Goal: Task Accomplishment & Management: Complete application form

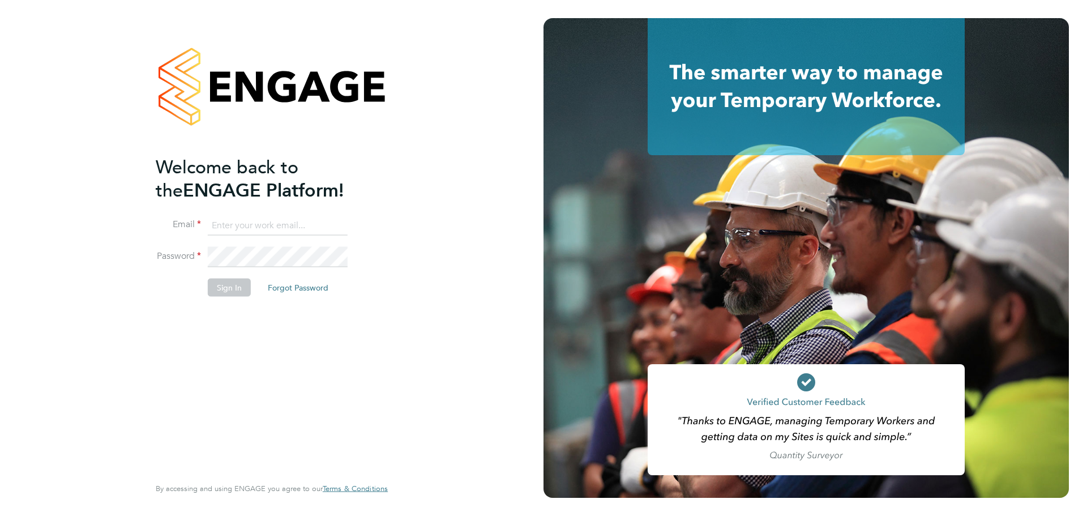
type input "marta.kaniorska@optima-uk.com"
click at [235, 284] on button "Sign In" at bounding box center [229, 287] width 43 height 18
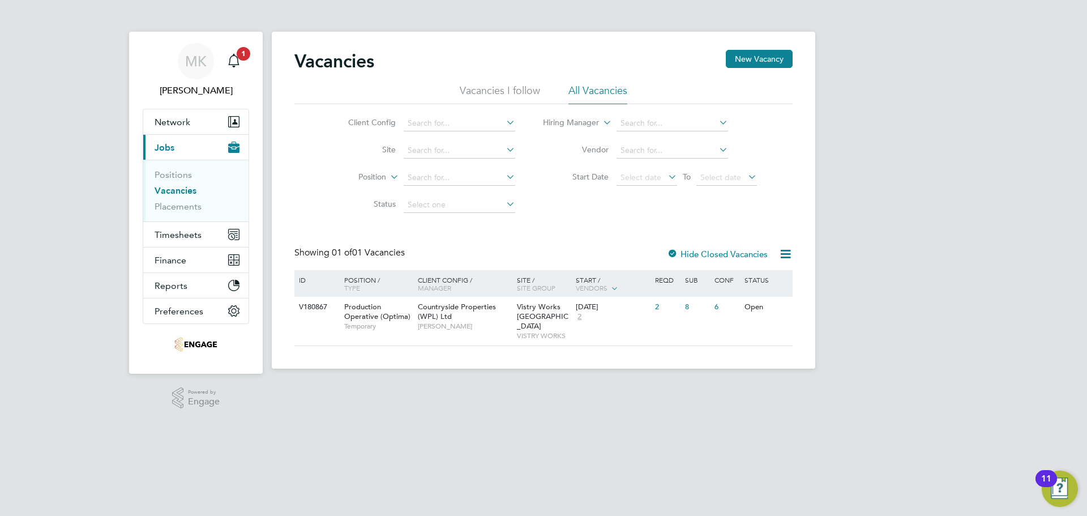
click at [611, 88] on li "All Vacancies" at bounding box center [597, 94] width 59 height 20
click at [502, 315] on div "Countryside Properties (WPL) Ltd [PERSON_NAME]" at bounding box center [464, 316] width 99 height 39
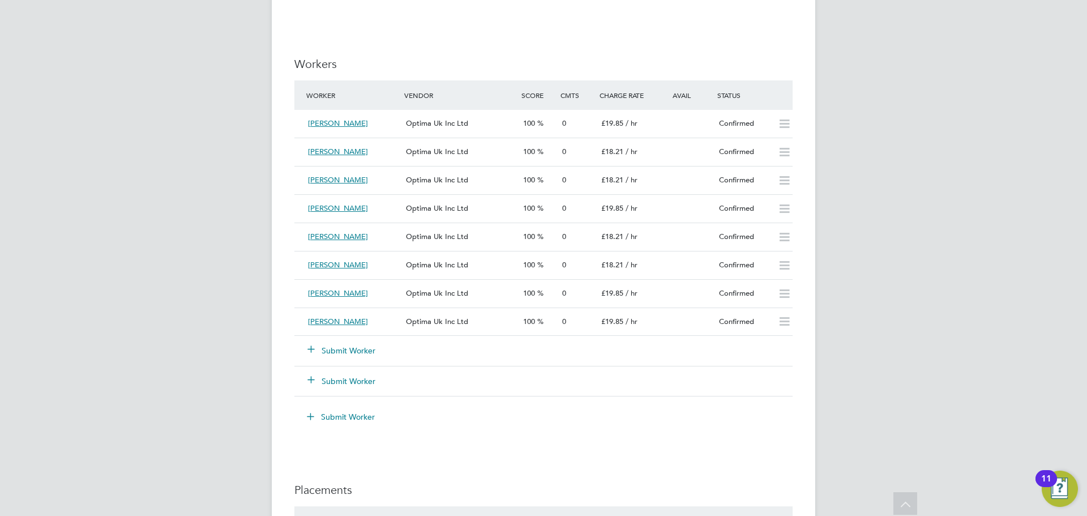
click at [343, 348] on button "Submit Worker" at bounding box center [342, 350] width 68 height 11
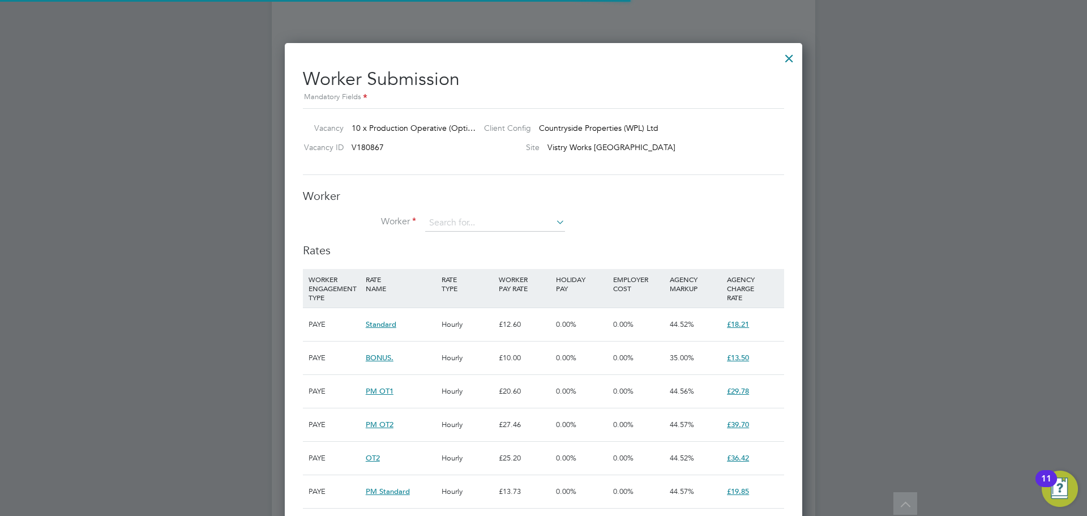
scroll to position [33, 77]
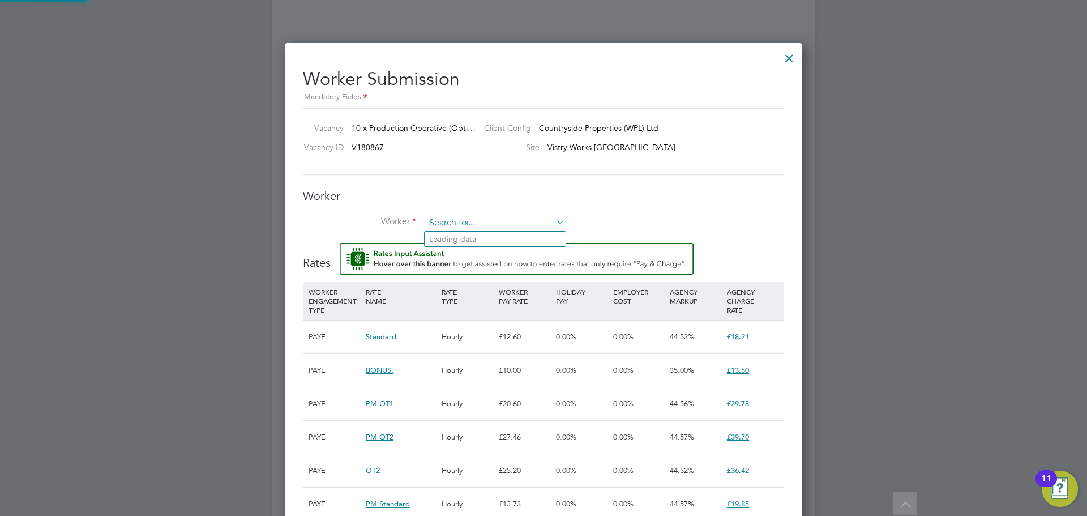
click at [533, 222] on input at bounding box center [495, 223] width 140 height 17
click at [529, 234] on li "Tyrie Carr-Brown (72492)" at bounding box center [495, 239] width 141 height 15
type input "Tyrie Carr-Brown (72492)"
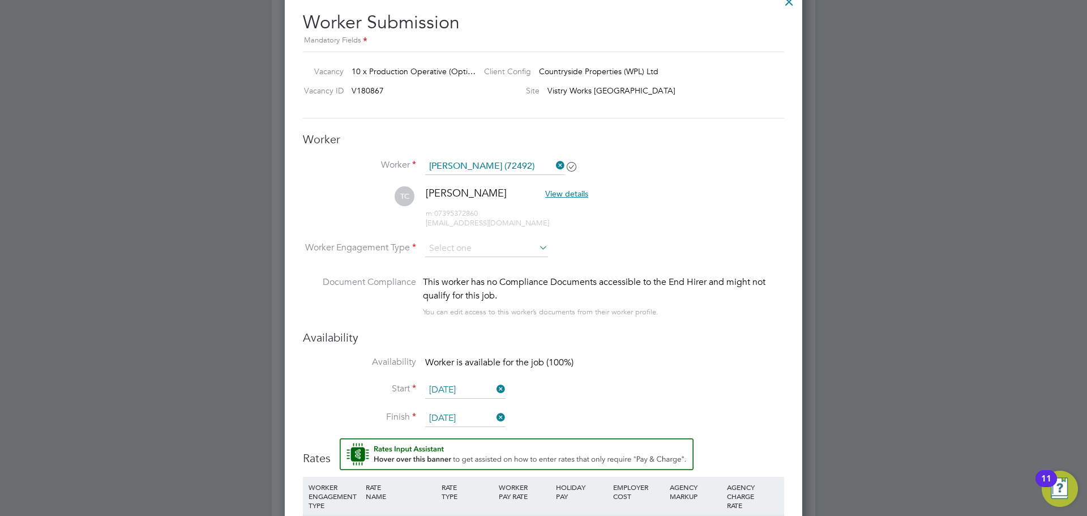
click at [537, 243] on icon at bounding box center [537, 247] width 0 height 16
click at [489, 248] on input at bounding box center [486, 248] width 123 height 17
click at [482, 277] on li "PAYE" at bounding box center [487, 279] width 124 height 15
type input "PAYE"
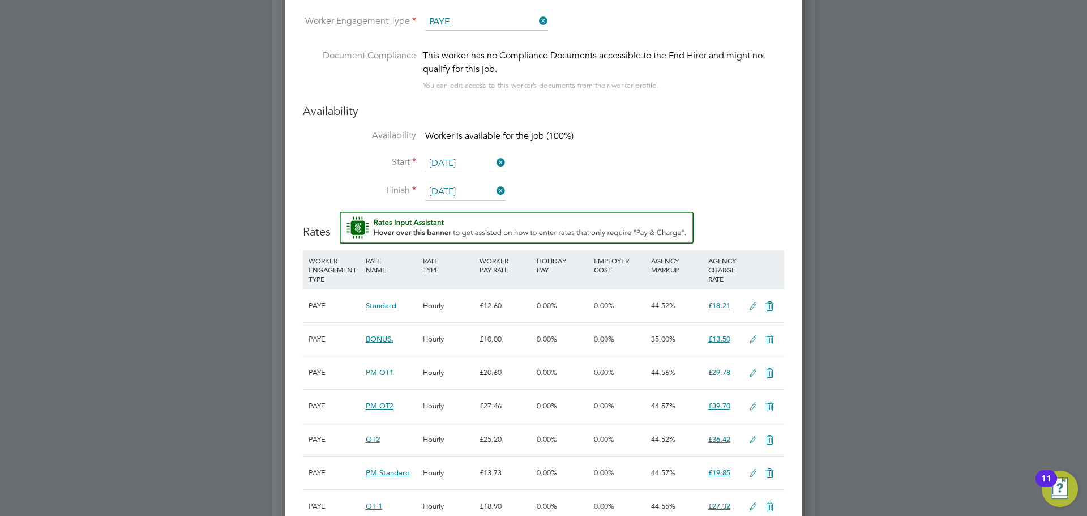
click at [467, 159] on input "[DATE]" at bounding box center [465, 163] width 80 height 17
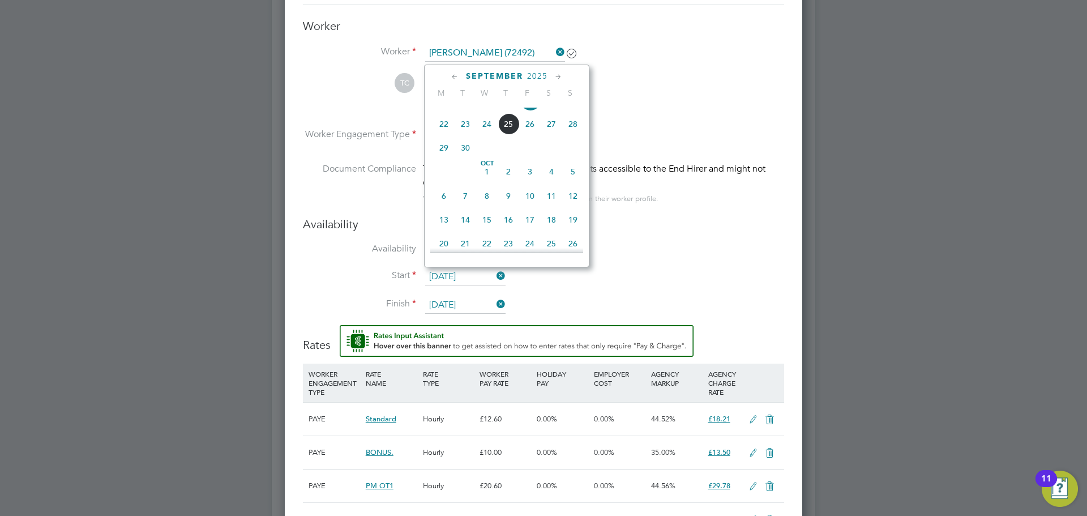
click at [438, 156] on span "29" at bounding box center [444, 148] width 22 height 22
type input "29 Sep 2025"
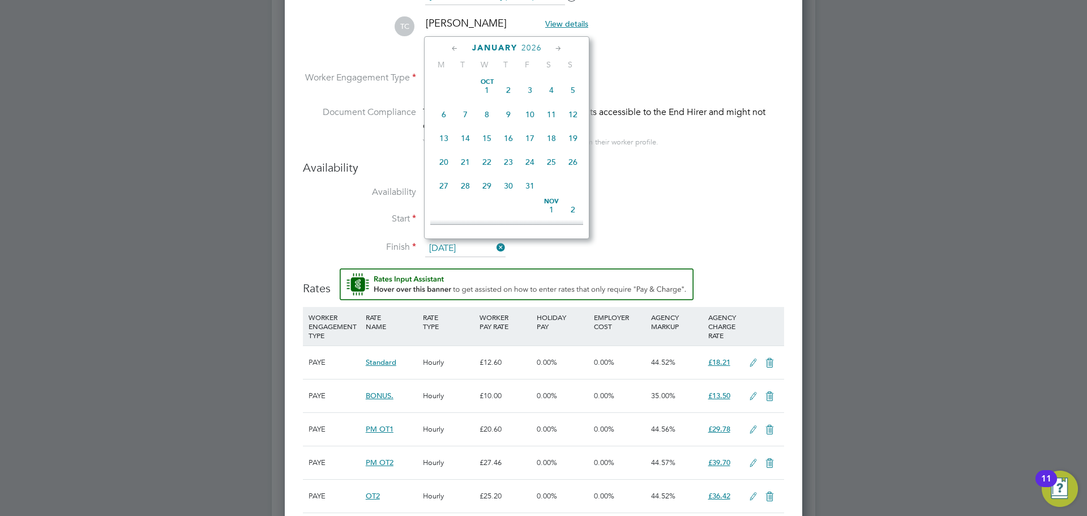
click at [452, 243] on input "31 Jan 2026" at bounding box center [465, 248] width 80 height 17
click at [556, 46] on icon at bounding box center [558, 48] width 11 height 12
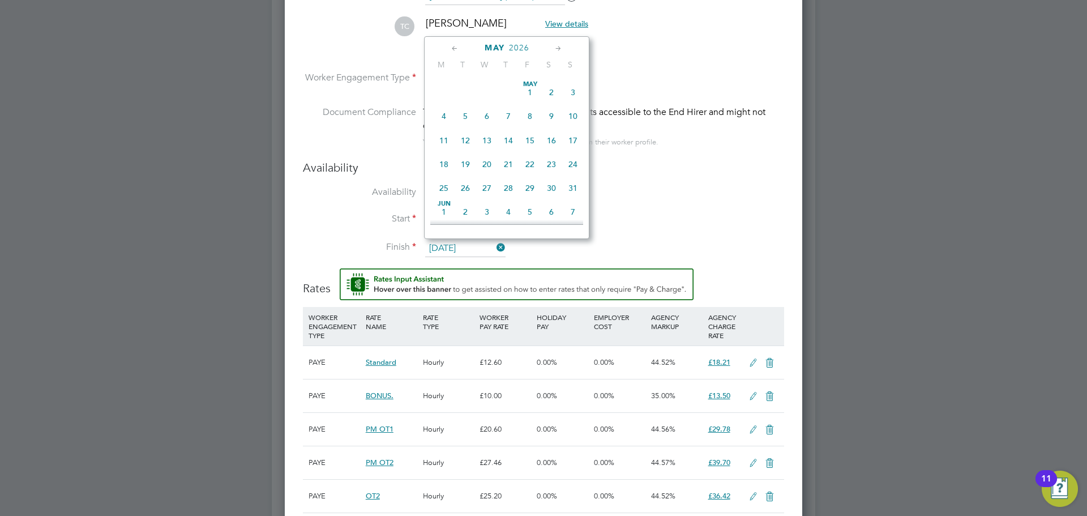
click at [556, 46] on icon at bounding box center [558, 48] width 11 height 12
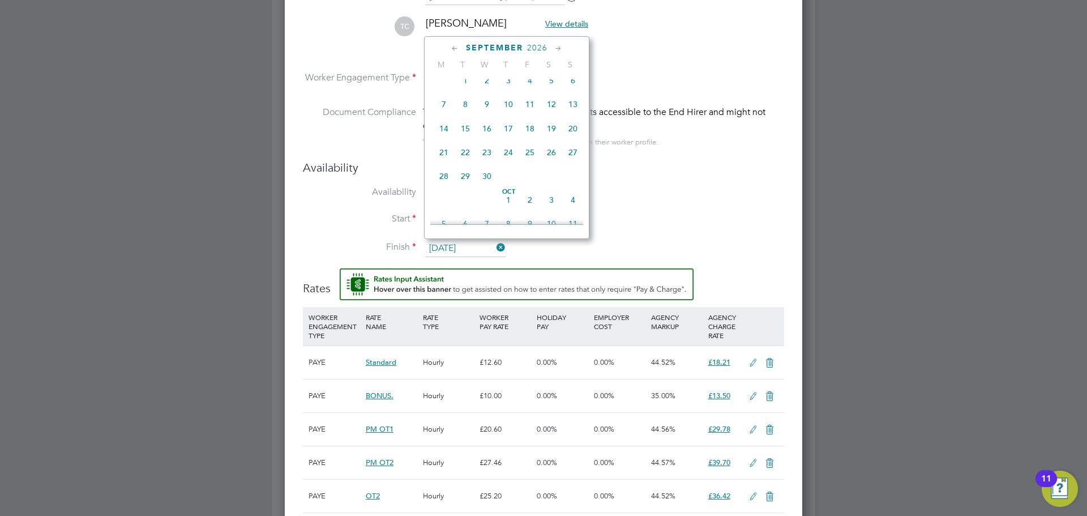
click at [467, 187] on span "29" at bounding box center [466, 176] width 22 height 22
type input "29 Sep 2026"
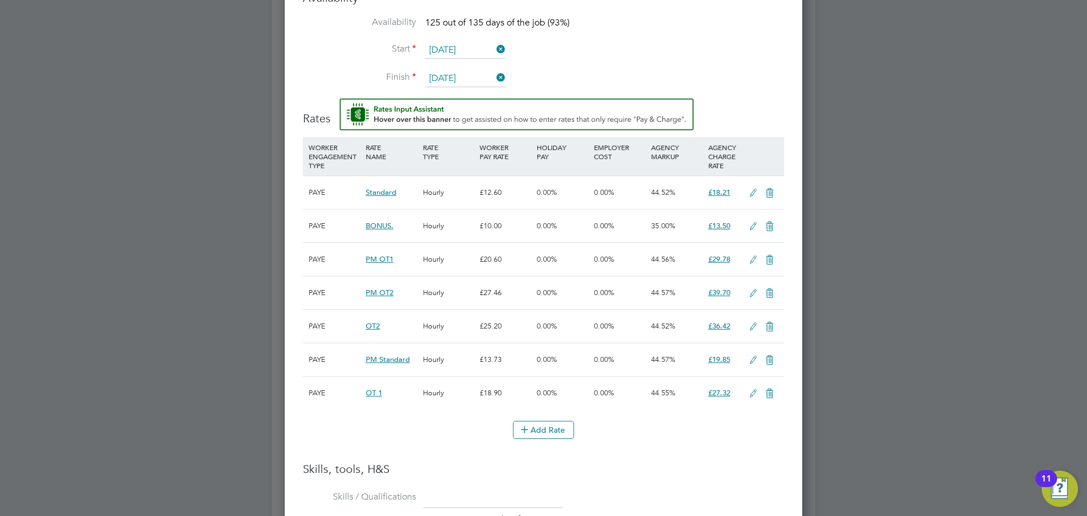
click at [383, 356] on span "PM Standard" at bounding box center [388, 359] width 44 height 10
click at [750, 358] on icon at bounding box center [753, 360] width 14 height 9
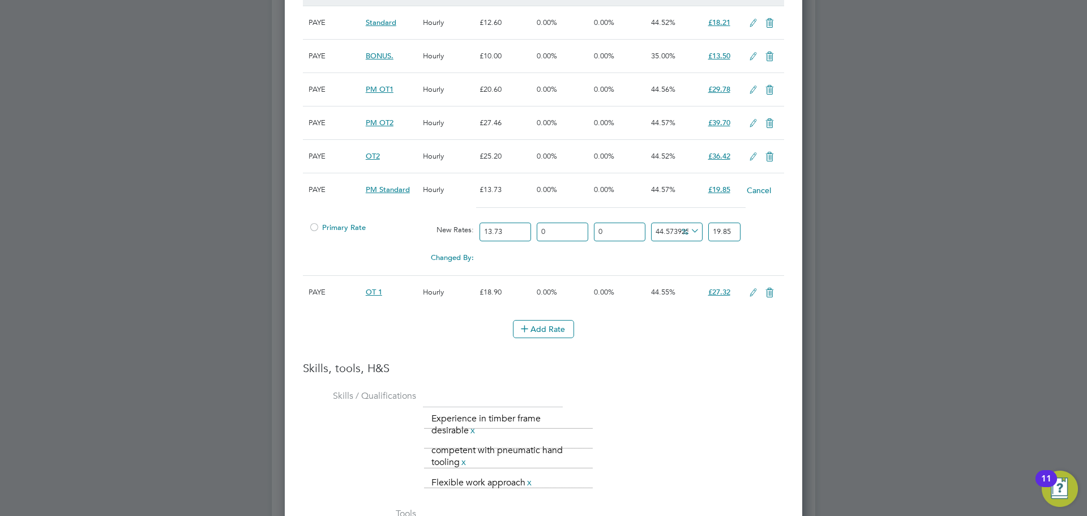
click at [314, 226] on div at bounding box center [314, 230] width 11 height 8
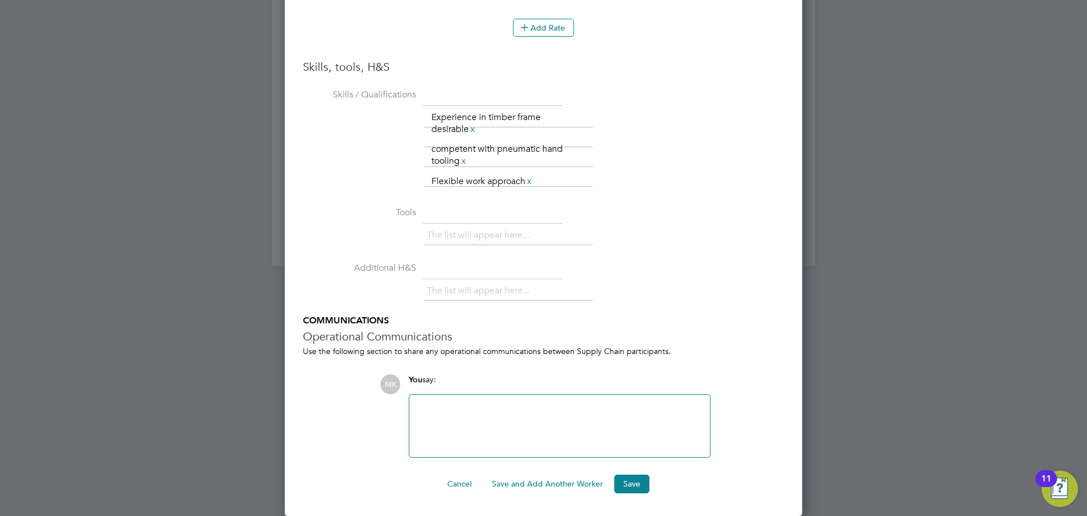
click at [499, 423] on div at bounding box center [559, 425] width 287 height 49
click at [624, 485] on button "Save" at bounding box center [631, 483] width 35 height 18
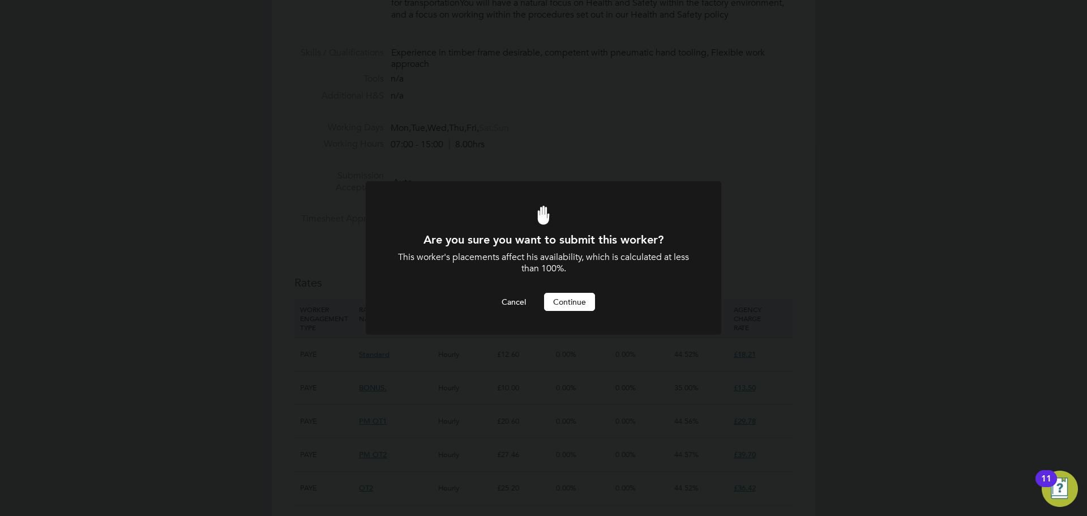
click at [568, 297] on button "Continue" at bounding box center [569, 302] width 51 height 18
